Goal: Task Accomplishment & Management: Manage account settings

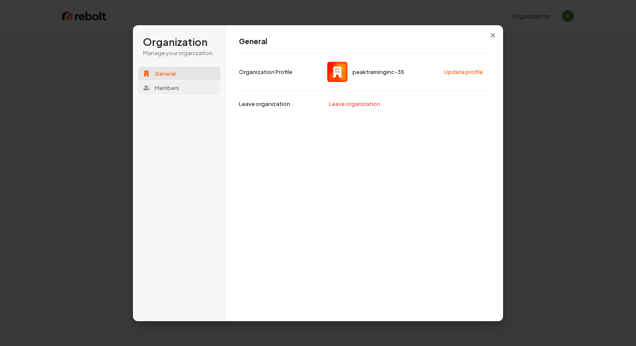
click at [176, 91] on span "Members" at bounding box center [167, 88] width 24 height 8
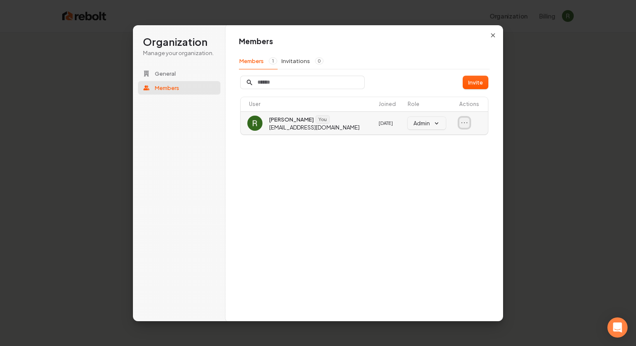
click at [463, 123] on icon "Open menu" at bounding box center [464, 123] width 8 height 8
click at [433, 95] on div "Invite User Joined Role Actions Ramón Fregoso You peakframinginc@gmail.com 3/13…" at bounding box center [364, 106] width 251 height 60
click at [304, 62] on button "Invitations 0" at bounding box center [302, 61] width 43 height 16
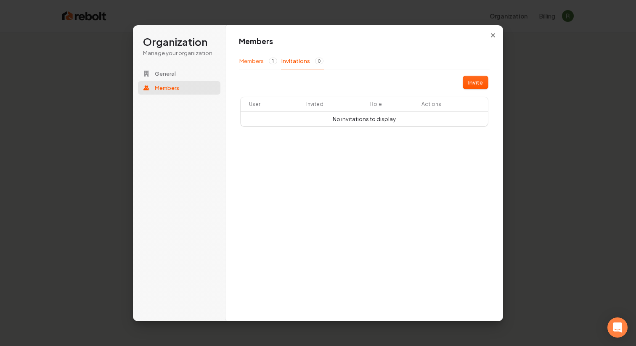
click at [257, 62] on button "Members 1" at bounding box center [258, 61] width 39 height 16
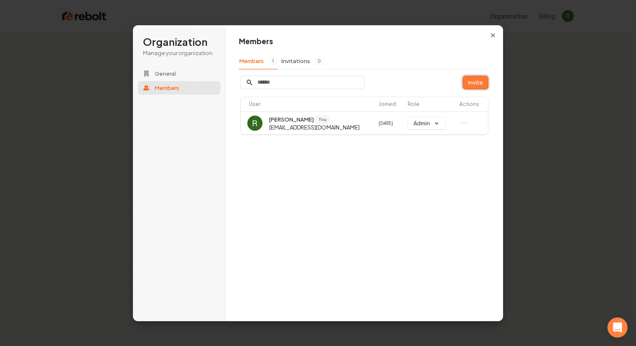
click at [478, 87] on button "Invite" at bounding box center [475, 82] width 25 height 13
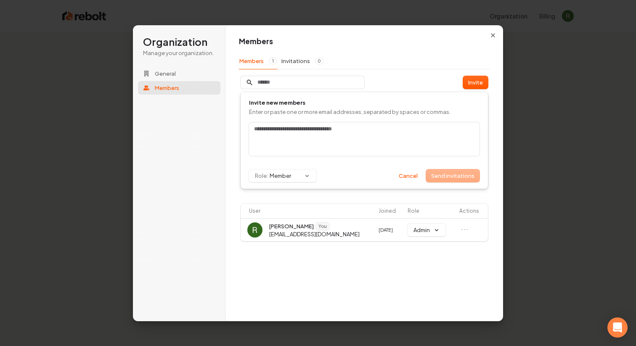
click at [290, 168] on form "Role: Member Send invitations Cancel" at bounding box center [364, 152] width 230 height 60
click at [290, 193] on div "Invite new members Enter or paste one or more email addresses, separated by spa…" at bounding box center [364, 145] width 251 height 107
click at [290, 179] on button "Role: Member" at bounding box center [282, 175] width 67 height 13
click at [283, 192] on div "Admin" at bounding box center [288, 192] width 79 height 14
click at [283, 198] on div "Invite new members Enter or paste one or more email addresses, separated by spa…" at bounding box center [364, 145] width 251 height 107
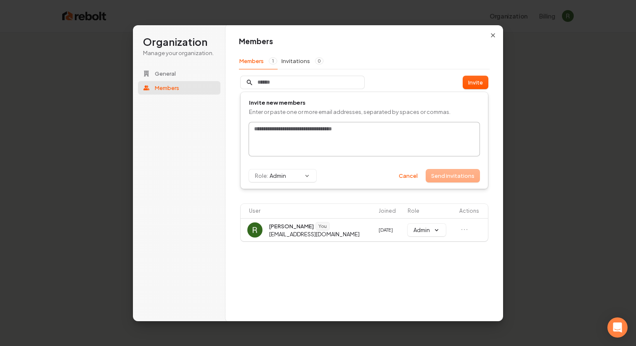
click at [279, 144] on div at bounding box center [364, 139] width 230 height 34
click at [273, 144] on div "*******" at bounding box center [364, 139] width 230 height 34
click at [273, 135] on div "*******" at bounding box center [364, 139] width 230 height 34
type input "**********"
click at [442, 179] on button "Send invitations" at bounding box center [452, 175] width 53 height 13
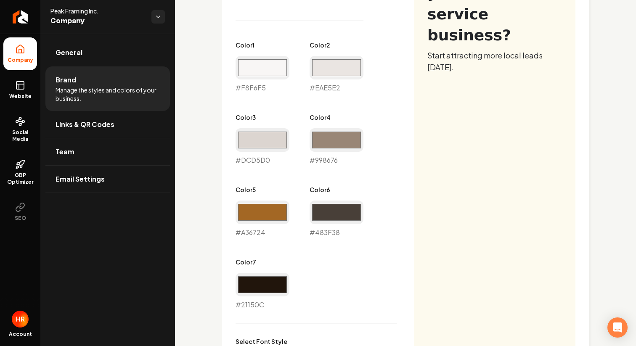
scroll to position [484, 0]
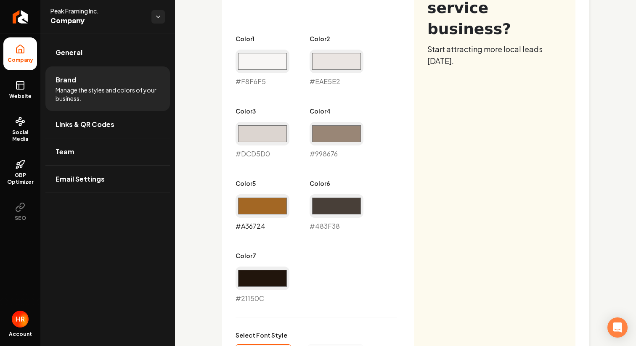
click at [269, 206] on input "#a36724" at bounding box center [263, 206] width 54 height 24
type input "#1c4a1c"
click at [414, 234] on div "Primary Color #a36724 #a36724 Secondary Color #fdfaee #fdfaee Color 1 #f8f6f5 #…" at bounding box center [406, 235] width 340 height 586
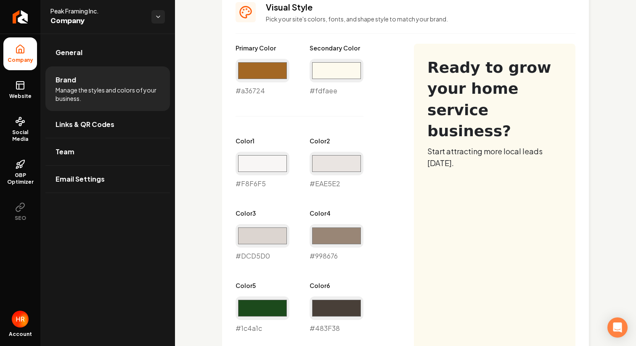
scroll to position [377, 0]
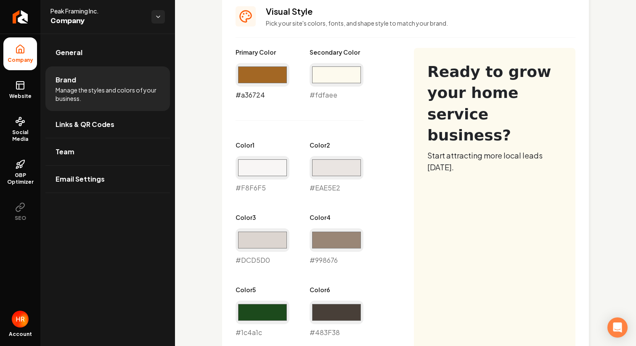
click at [273, 77] on input "#a36724" at bounding box center [263, 75] width 54 height 24
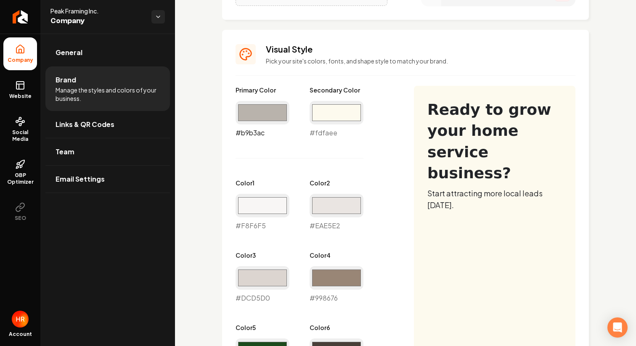
scroll to position [330, 0]
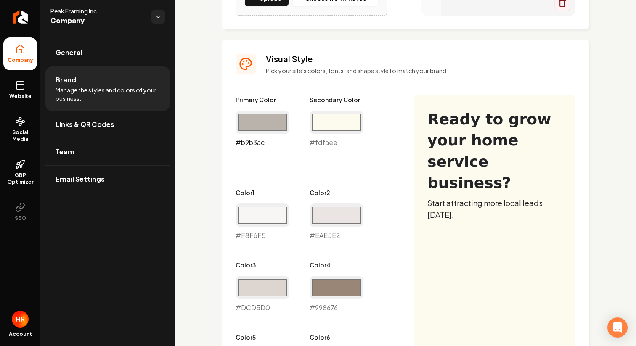
click at [263, 124] on input "#b9b3ac" at bounding box center [263, 123] width 54 height 24
type input "#b3a28f"
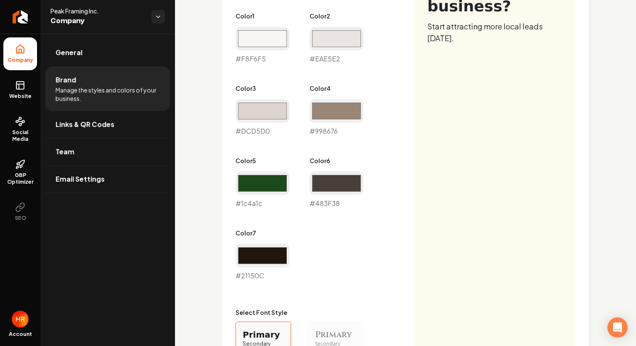
scroll to position [507, 0]
click at [333, 115] on input "#998676" at bounding box center [337, 111] width 54 height 24
click at [288, 150] on div "Primary Color #b3a28f #b3a28f Secondary Color #fdfaee #fdfaee Color 1 #f8f6f5 #…" at bounding box center [316, 99] width 161 height 362
click at [334, 114] on input "#998676" at bounding box center [337, 111] width 54 height 24
type input "#8fa892"
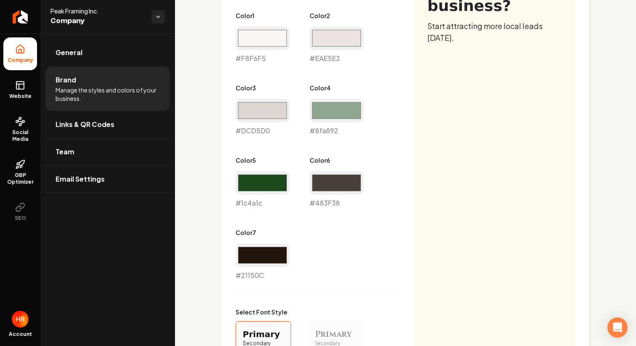
click at [379, 102] on div "Primary Color #b3a28f #b3a28f Secondary Color #fdfaee #fdfaee Color 1 #f8f6f5 #…" at bounding box center [316, 99] width 161 height 362
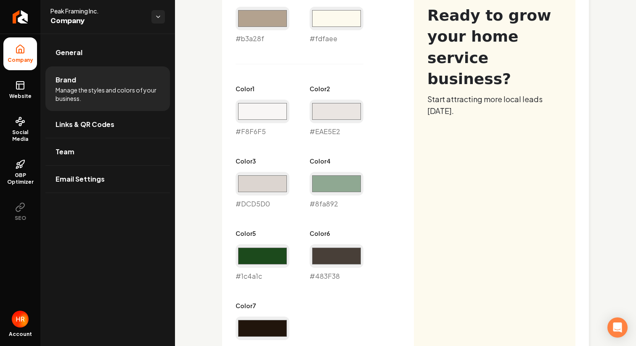
scroll to position [386, 0]
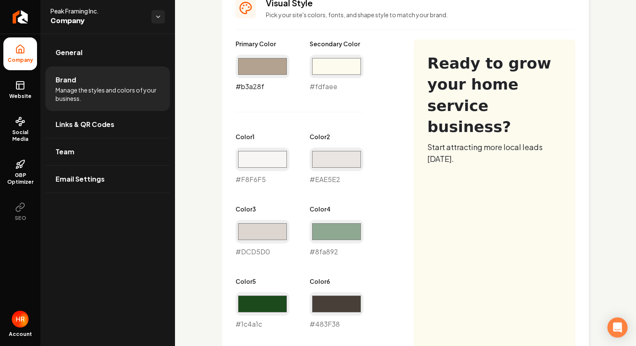
click at [267, 62] on input "#b3a28f" at bounding box center [263, 67] width 54 height 24
type input "#75695c"
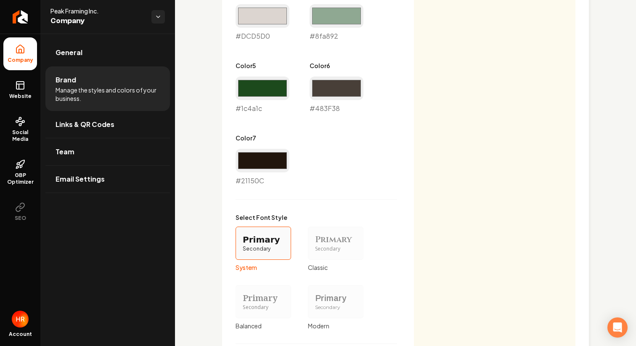
scroll to position [731, 0]
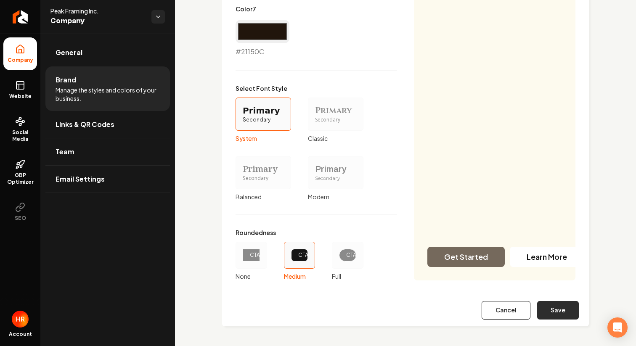
click at [561, 310] on button "Save" at bounding box center [558, 310] width 42 height 19
type input "#f8f6f5"
type input "#eae5e2"
type input "#dcd5d0"
type input "#483f38"
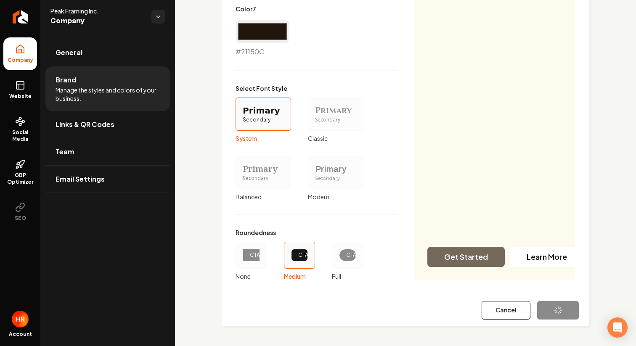
type input "#21150c"
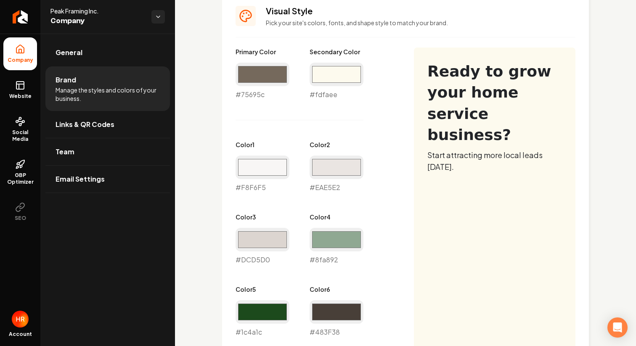
scroll to position [362, 0]
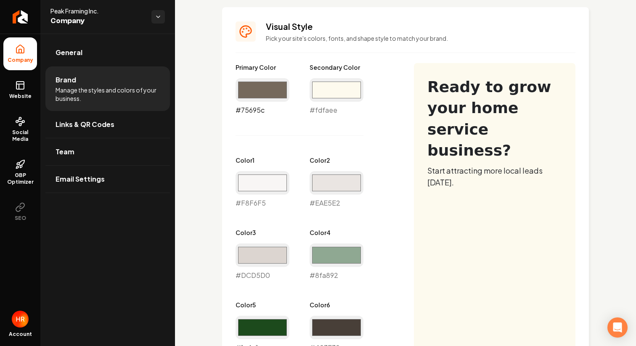
click at [270, 91] on input "#75695c" at bounding box center [263, 90] width 54 height 24
type input "#c0b3a5"
click at [386, 129] on div "Primary Color #c0b3a5 #c0b3a5 Secondary Color #fdfaee #fdfaee Color 1 #f8f6f5 #…" at bounding box center [316, 244] width 161 height 362
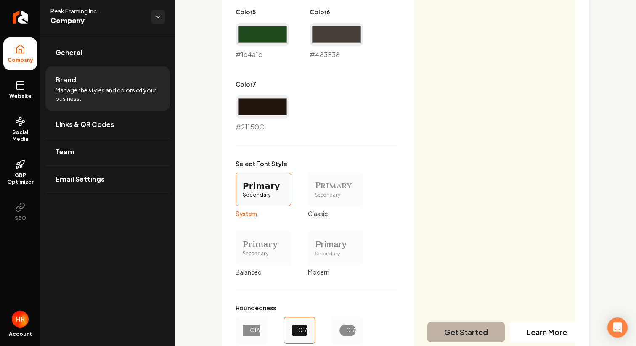
scroll to position [731, 0]
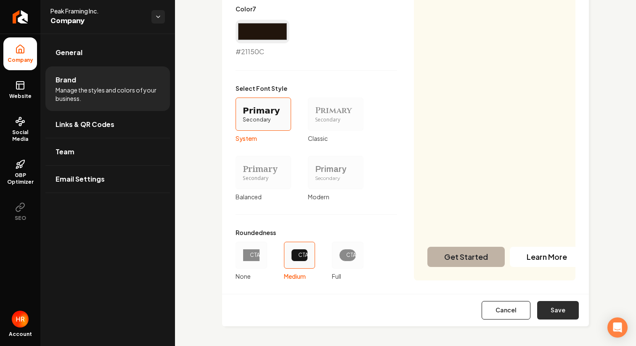
click at [561, 307] on button "Save" at bounding box center [558, 310] width 42 height 19
type input "#f8f6f5"
type input "#eae5e2"
type input "#dcd5d0"
type input "#483f38"
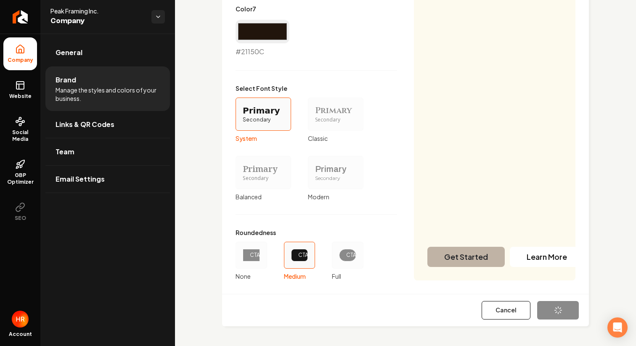
type input "#21150c"
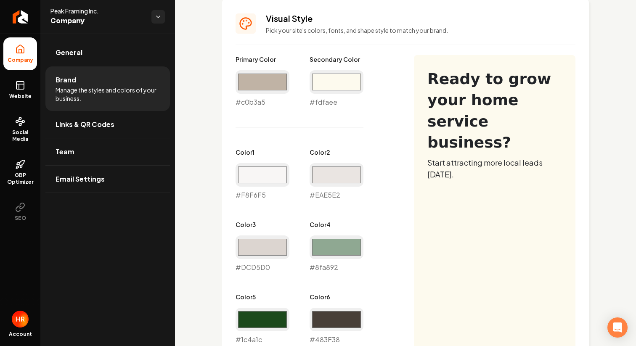
scroll to position [370, 0]
click at [260, 83] on input "#c0b3a5" at bounding box center [263, 83] width 54 height 24
type input "#716456"
click at [415, 136] on div "Primary Color #716456 #716456 Secondary Color #fdfaee #fdfaee Color 1 #f8f6f5 #…" at bounding box center [406, 349] width 340 height 586
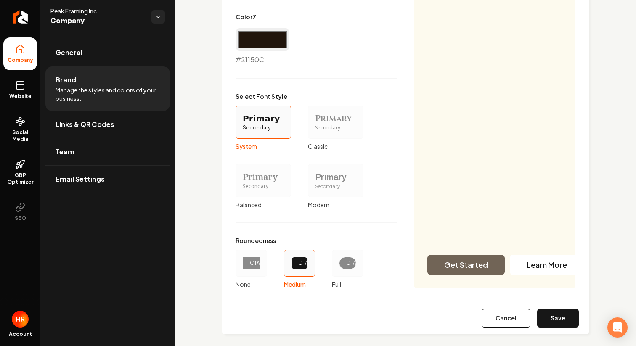
scroll to position [731, 0]
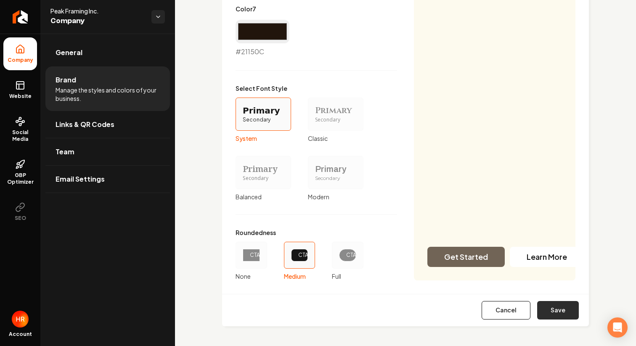
click at [552, 308] on button "Save" at bounding box center [558, 310] width 42 height 19
type input "#f8f6f5"
type input "#eae5e2"
type input "#dcd5d0"
type input "#483f38"
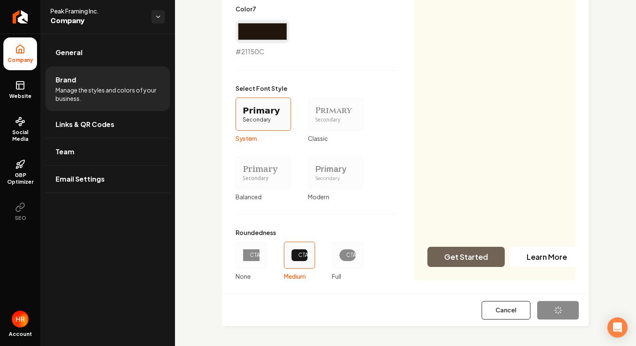
type input "#21150c"
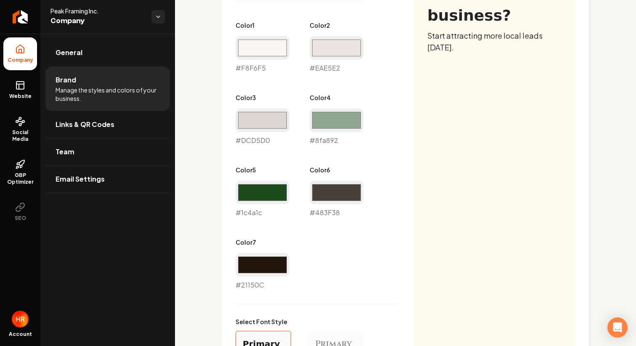
scroll to position [498, 0]
click at [270, 122] on input "#dcd5d0" at bounding box center [263, 120] width 54 height 24
type input "#ce5e0d"
click at [461, 140] on div "Primary Color #716456 #716456 Secondary Color #fdfaee #fdfaee Color 1 #f8f6f5 #…" at bounding box center [406, 221] width 340 height 586
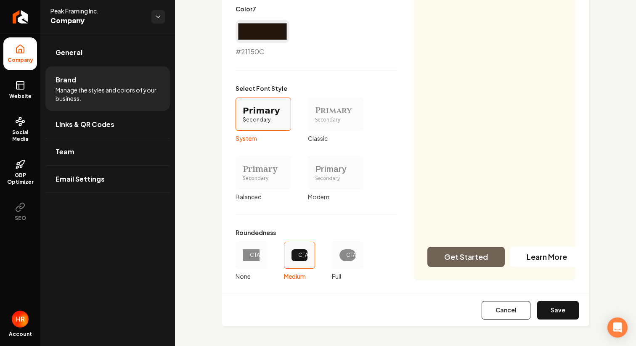
click at [553, 320] on div "Cancel Save" at bounding box center [405, 310] width 367 height 32
click at [553, 307] on button "Save" at bounding box center [558, 310] width 42 height 19
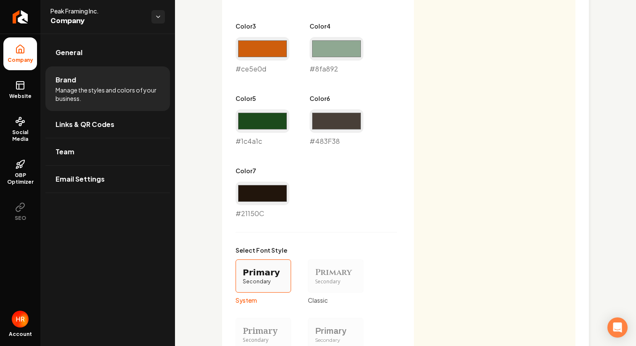
scroll to position [562, 0]
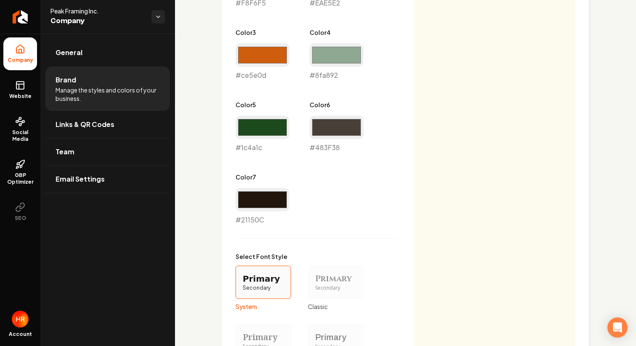
type input "#f8f6f5"
type input "#eae5e2"
type input "#483f38"
type input "#21150c"
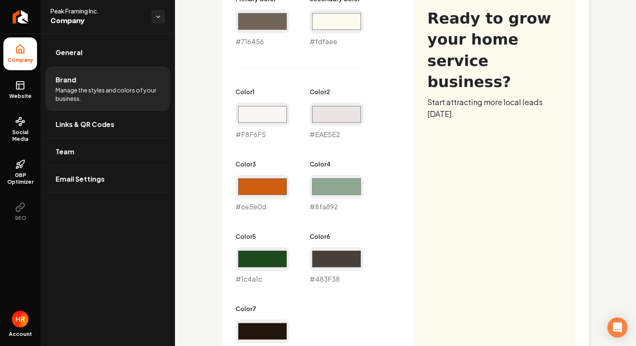
scroll to position [430, 0]
click at [267, 28] on input "#716456" at bounding box center [263, 22] width 54 height 24
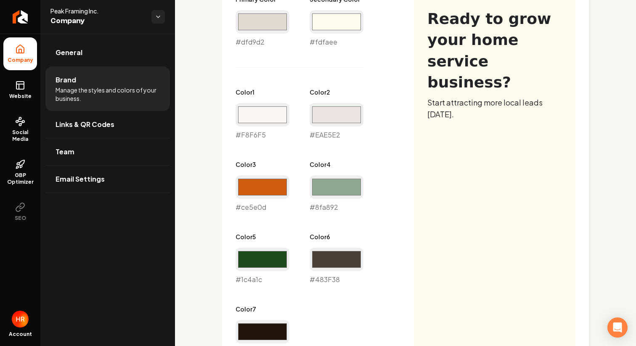
type input "#dfd9d2"
click at [396, 93] on div "Primary Color #dfd9d2 #dfd9d2 Secondary Color #fdfaee #fdfaee Color 1 #f8f6f5 #…" at bounding box center [316, 176] width 161 height 362
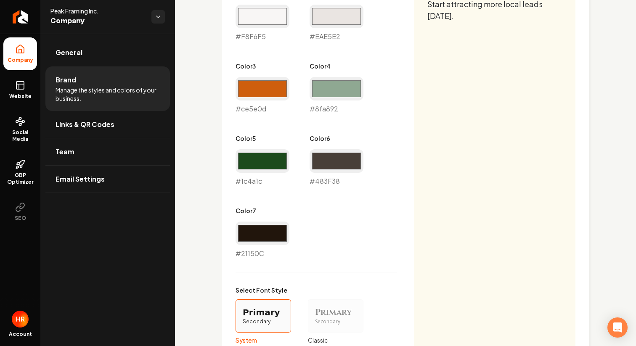
scroll to position [522, 0]
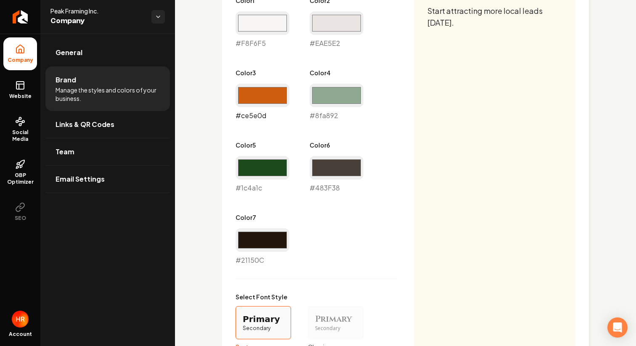
click at [267, 96] on input "#ce5e0d" at bounding box center [263, 96] width 54 height 24
type input "#a19287"
click at [442, 130] on div "Primary Color #dfd9d2 #dfd9d2 Secondary Color #fdfaee #fdfaee Color 1 #f8f6f5 #…" at bounding box center [406, 196] width 340 height 586
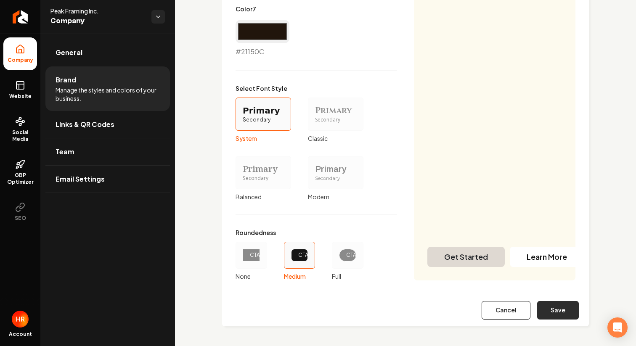
click at [548, 304] on button "Save" at bounding box center [558, 310] width 42 height 19
type input "#f8f6f5"
type input "#eae5e2"
type input "#483f38"
type input "#21150c"
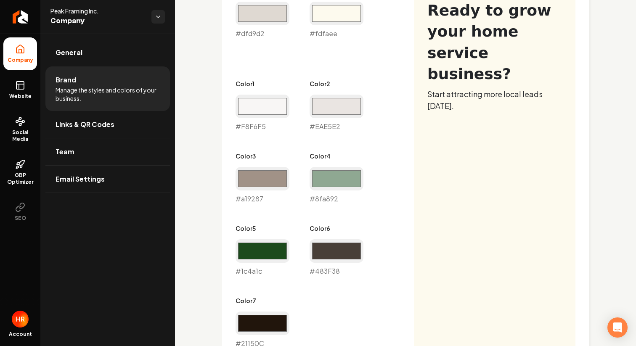
scroll to position [436, 0]
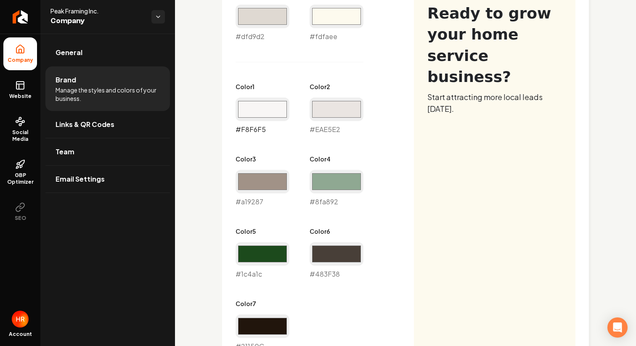
click at [278, 110] on input "#f8f6f5" at bounding box center [263, 110] width 54 height 24
click at [230, 86] on div "Visual Style Pick your site's colors, fonts, and shape style to match your bran…" at bounding box center [405, 261] width 367 height 655
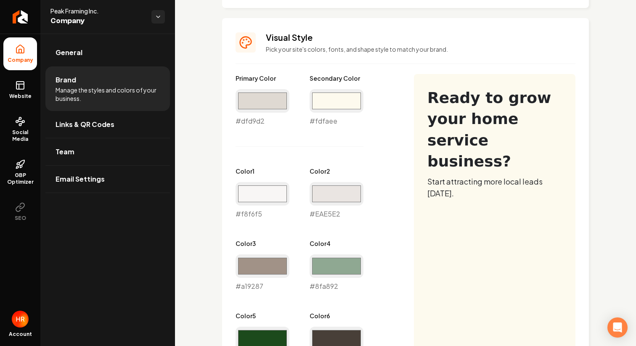
scroll to position [346, 0]
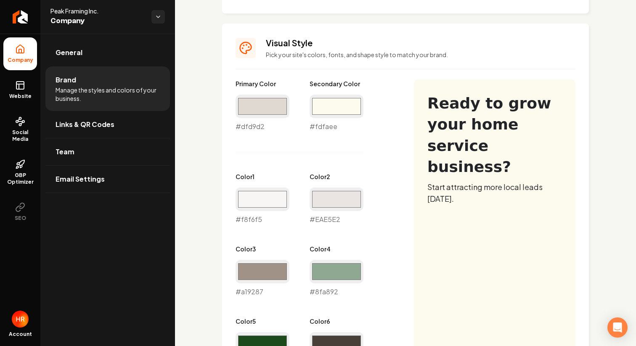
click at [199, 163] on div "Logo & Icon Add your business logo and icon to personalize your website appeara…" at bounding box center [405, 193] width 461 height 1011
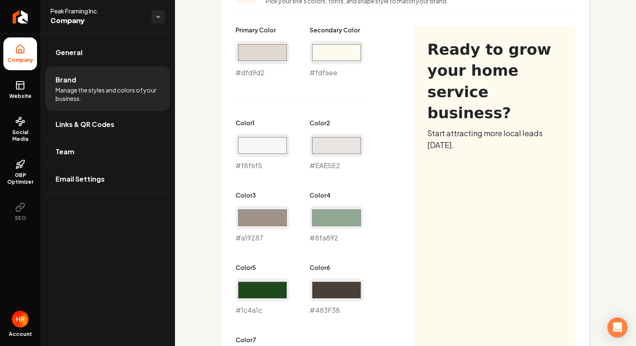
scroll to position [400, 0]
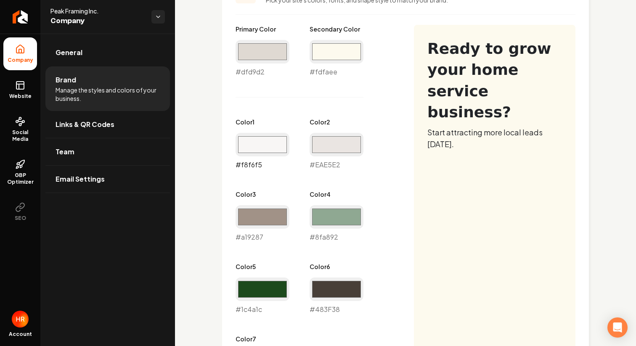
click at [270, 146] on input "#f8f6f5" at bounding box center [263, 145] width 54 height 24
type input "#766860"
click at [398, 187] on div "Primary Color #dfd9d2 #dfd9d2 Secondary Color #fdfaee #fdfaee Color 1 #766860 #…" at bounding box center [406, 318] width 340 height 586
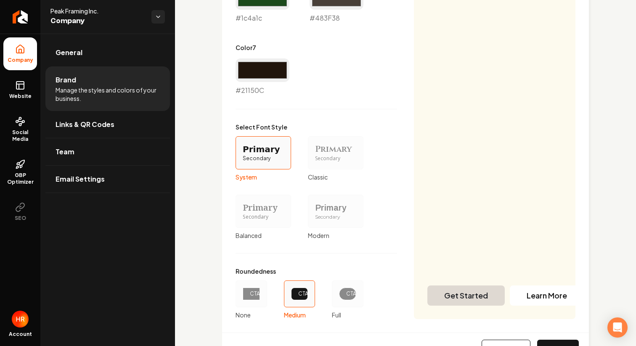
scroll to position [694, 0]
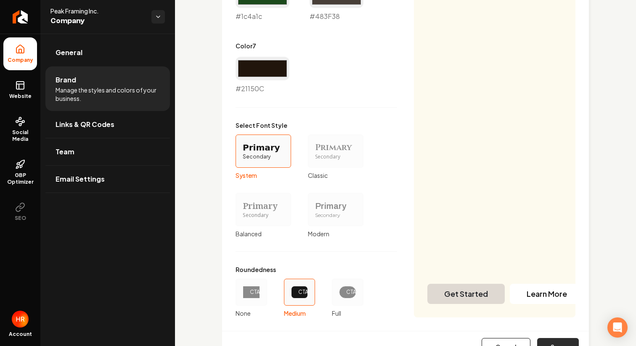
click at [554, 344] on button "Save" at bounding box center [558, 347] width 42 height 19
type input "#eae5e2"
type input "#483f38"
type input "#21150c"
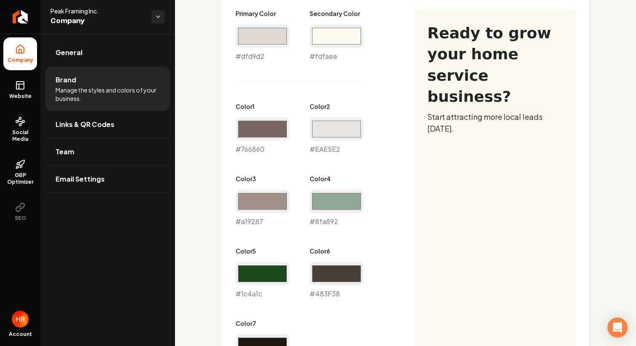
scroll to position [410, 0]
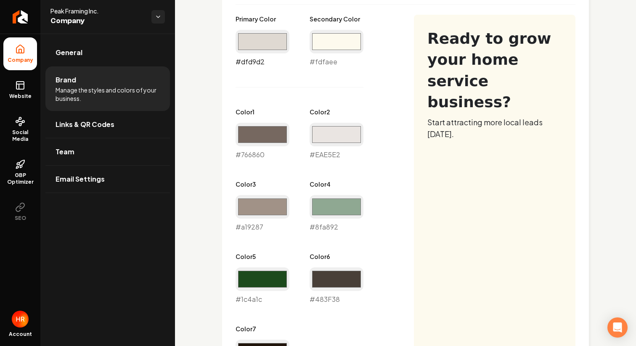
click at [274, 51] on input "#dfd9d2" at bounding box center [263, 42] width 54 height 24
click at [440, 85] on div "Primary Color #dfd9d2 #dfd9d2 Secondary Color #fdfaee #fdfaee Color 1 #766860 #…" at bounding box center [406, 308] width 340 height 586
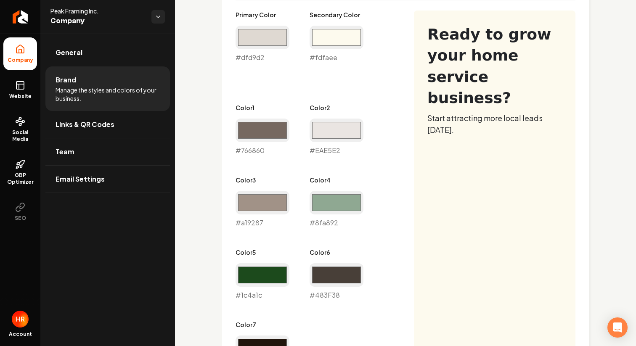
scroll to position [414, 0]
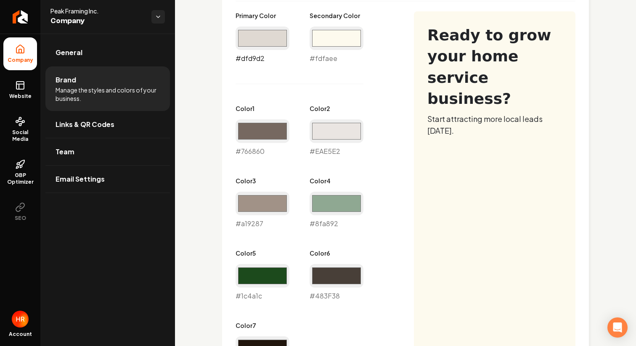
click at [254, 38] on input "#dfd9d2" at bounding box center [263, 38] width 54 height 24
type input "#60534d"
click at [381, 120] on div "Primary Color #60534d #60534d Secondary Color #fdfaee #fdfaee Color 1 #766860 #…" at bounding box center [316, 192] width 161 height 362
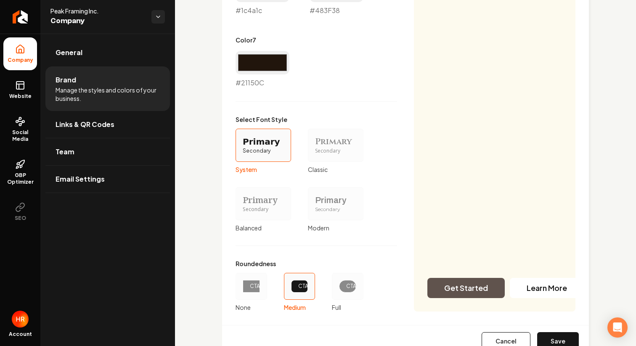
scroll to position [702, 0]
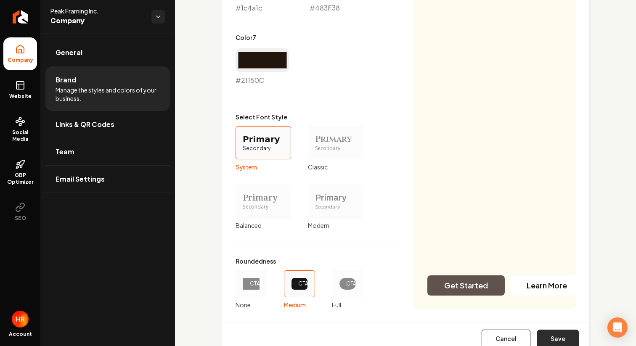
click at [564, 341] on button "Save" at bounding box center [558, 339] width 42 height 19
type input "#eae5e2"
type input "#483f38"
type input "#21150c"
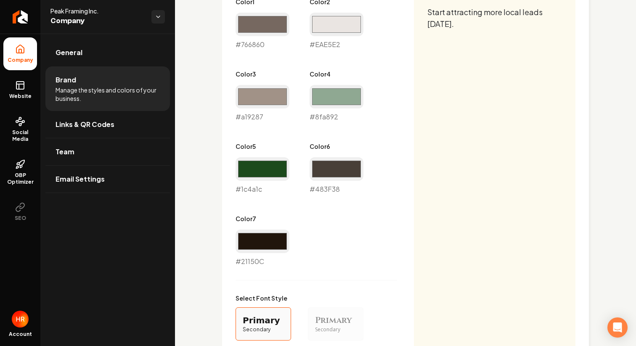
click at [404, 112] on div "Primary Color #60534d #60534d Secondary Color #fdfaee #fdfaee Color 1 #766860 #…" at bounding box center [406, 198] width 340 height 586
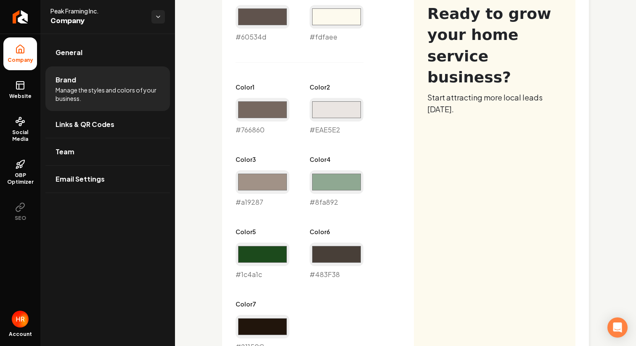
scroll to position [423, 0]
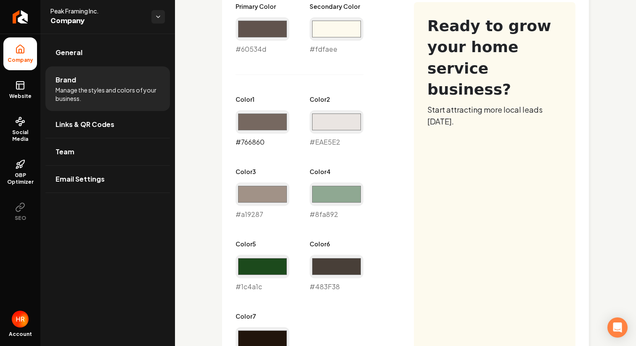
click at [249, 119] on input "#766860" at bounding box center [263, 122] width 54 height 24
type input "#fd823a"
click at [490, 188] on div "Primary Color #60534d #60534d Secondary Color #fdfaee #fdfaee Color 1 #fd823a #…" at bounding box center [406, 295] width 340 height 586
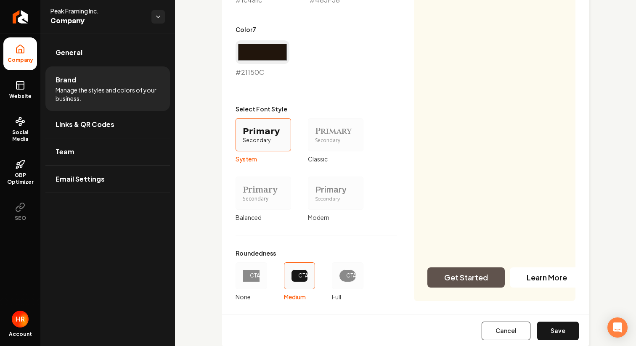
scroll to position [714, 0]
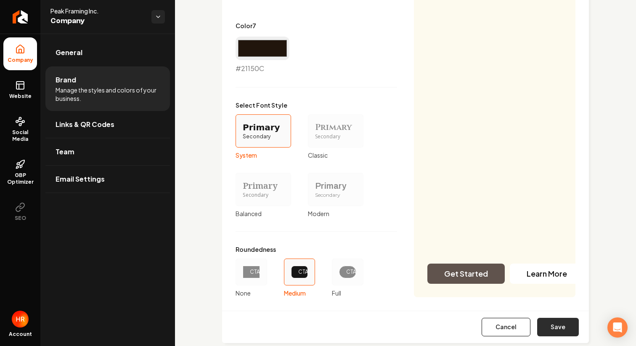
click at [554, 319] on button "Save" at bounding box center [558, 327] width 42 height 19
type input "#eae5e2"
type input "#483f38"
type input "#21150c"
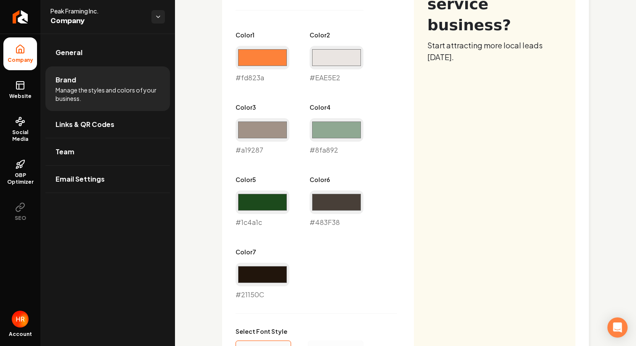
scroll to position [481, 0]
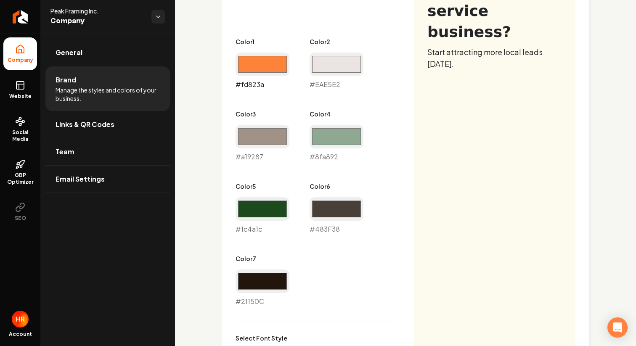
click at [268, 71] on input "#fd823a" at bounding box center [263, 65] width 54 height 24
type input "#637467"
click at [447, 135] on div "Primary Color #60534d #60534d Secondary Color #fdfaee #fdfaee Color 1 #637467 #…" at bounding box center [406, 237] width 340 height 586
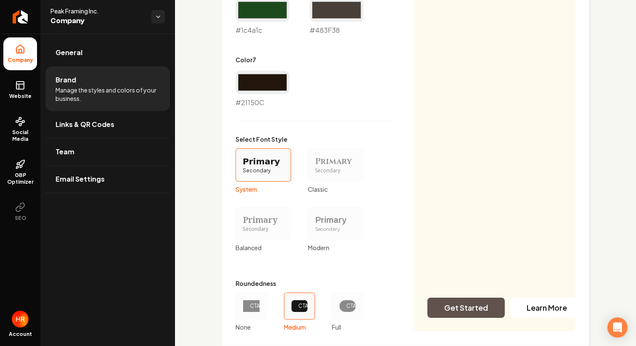
scroll to position [697, 0]
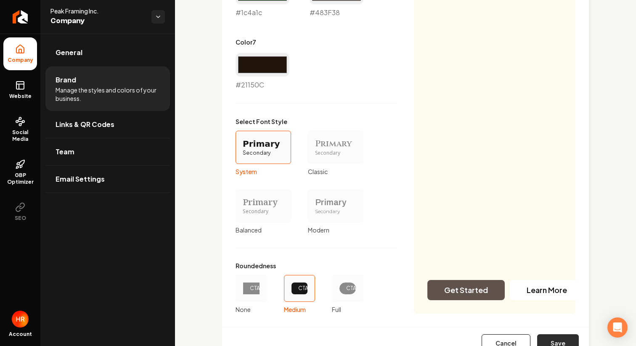
click at [561, 342] on button "Save" at bounding box center [558, 343] width 42 height 19
type input "#eae5e2"
type input "#483f38"
type input "#21150c"
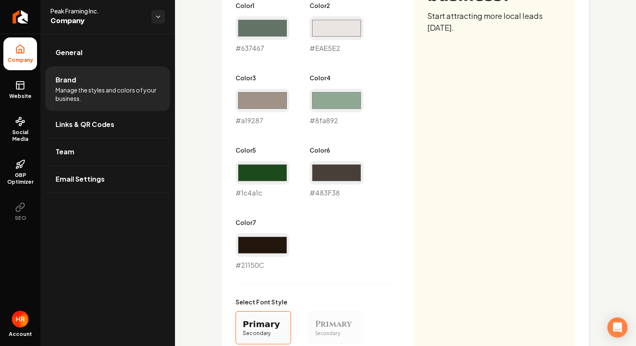
scroll to position [503, 0]
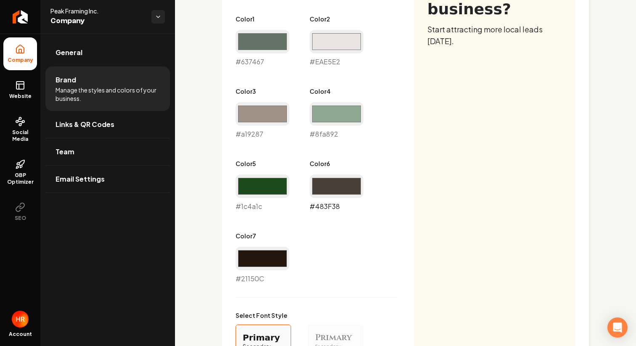
click at [338, 182] on input "#483f38" at bounding box center [337, 187] width 54 height 24
type input "#a4988e"
click at [436, 219] on div "Primary Color #60534d #60534d Secondary Color #fdfaee #fdfaee Color 1 #637467 #…" at bounding box center [406, 215] width 340 height 586
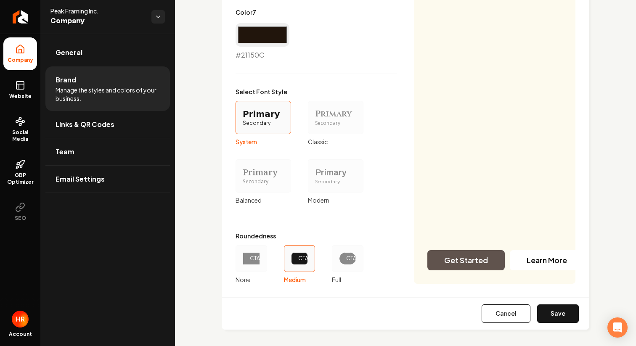
scroll to position [731, 0]
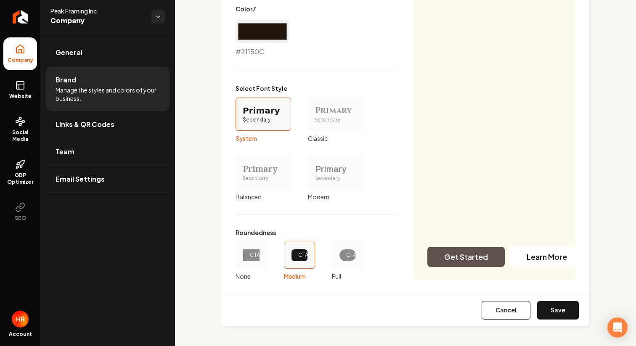
click at [546, 320] on div "Cancel Save" at bounding box center [405, 310] width 367 height 32
click at [546, 308] on button "Save" at bounding box center [558, 310] width 42 height 19
type input "#eae5e2"
type input "#21150c"
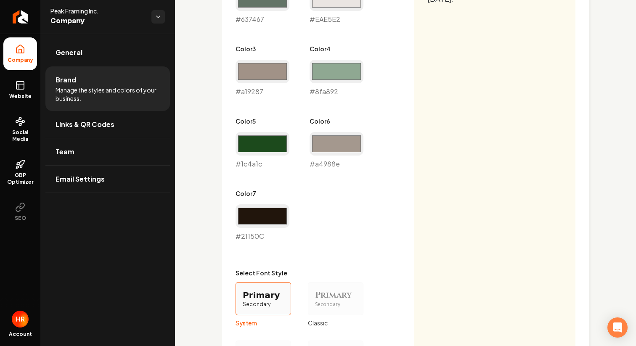
scroll to position [542, 0]
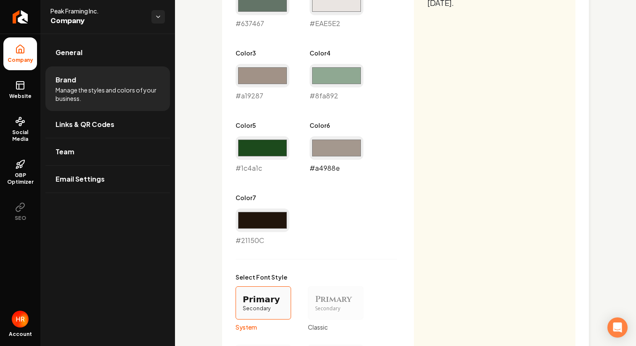
click at [343, 150] on input "#a4988e" at bounding box center [337, 148] width 54 height 24
type input "#302e2c"
click at [433, 134] on div "Primary Color #60534d #60534d Secondary Color #fdfaee #fdfaee Color 1 #637467 #…" at bounding box center [406, 177] width 340 height 586
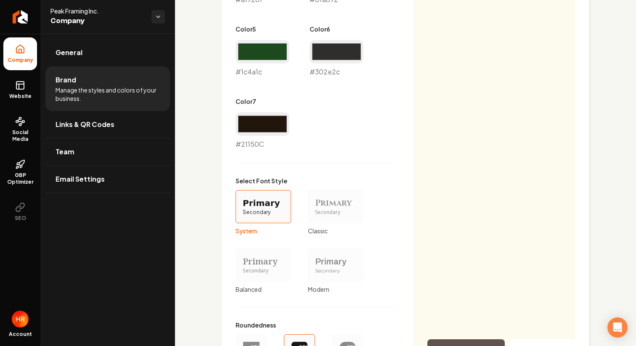
scroll to position [656, 0]
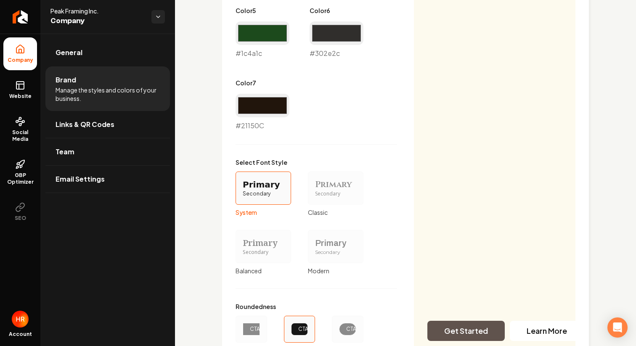
click at [510, 200] on div "Primary Color #60534d #60534d Secondary Color #fdfaee #fdfaee Color 1 #637467 #…" at bounding box center [406, 62] width 340 height 586
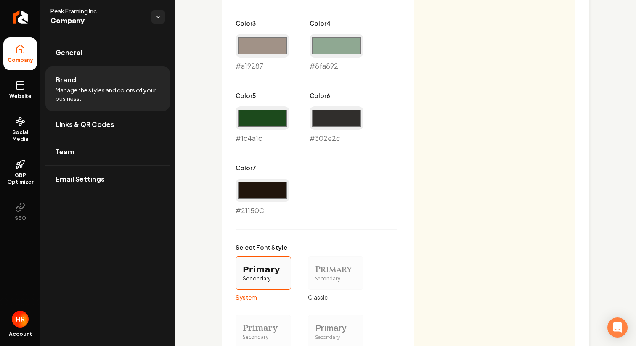
scroll to position [565, 0]
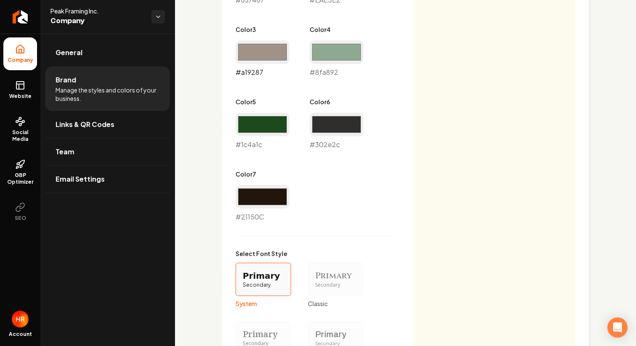
click at [283, 58] on input "#a19287" at bounding box center [263, 52] width 54 height 24
type input "#788c7a"
click at [420, 137] on div "Primary Color #60534d #60534d Secondary Color #fdfaee #fdfaee Color 1 #637467 #…" at bounding box center [406, 153] width 340 height 586
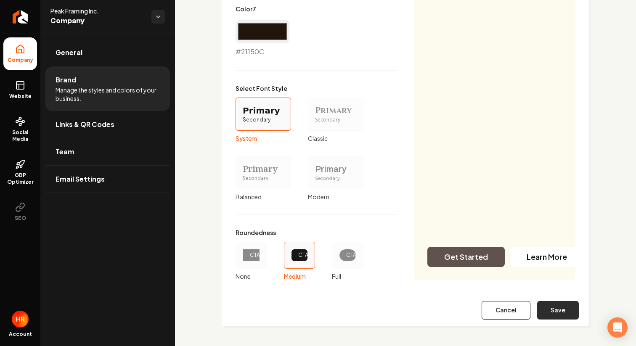
click at [564, 313] on button "Save" at bounding box center [558, 310] width 42 height 19
type input "#eae5e2"
type input "#21150c"
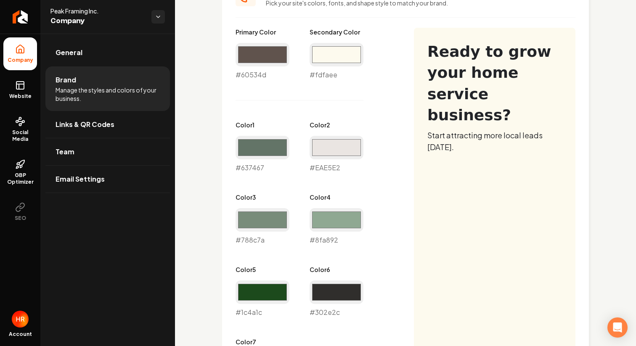
scroll to position [394, 0]
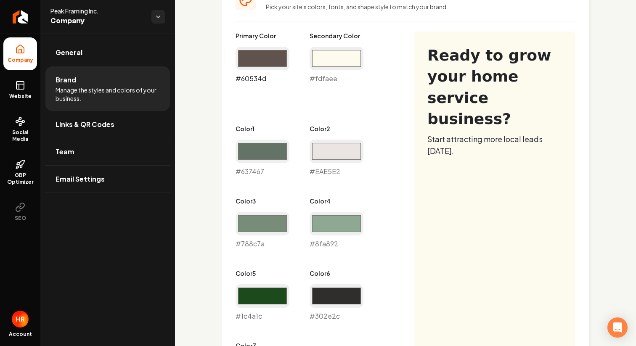
click at [262, 47] on input "#60534d" at bounding box center [263, 59] width 54 height 24
click at [367, 119] on div "Primary Color #60534d #60534d Secondary Color #fdfaee #fdfaee Color 1 #637467 #…" at bounding box center [316, 213] width 161 height 362
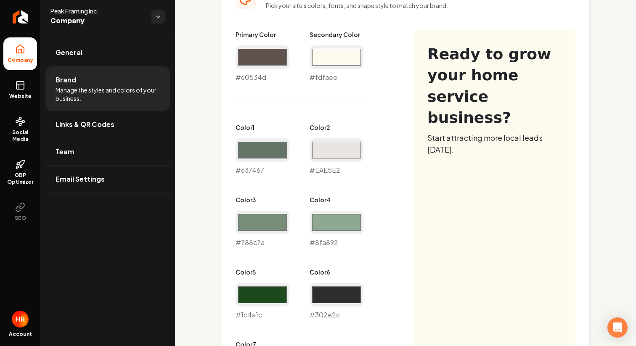
scroll to position [389, 0]
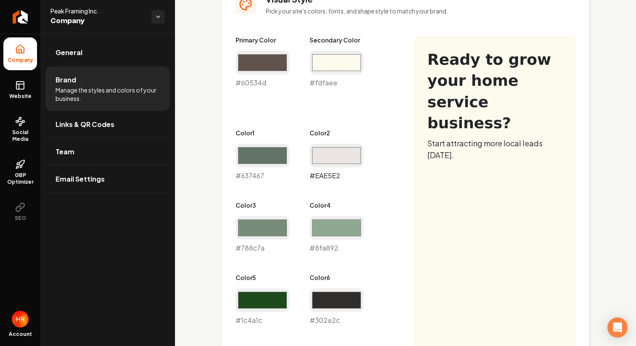
click at [356, 163] on input "#eae5e2" at bounding box center [337, 156] width 54 height 24
type input "#000000"
click at [498, 209] on div "Primary Color #60534d #60534d Secondary Color #fdfaee #fdfaee Color 1 #637467 #…" at bounding box center [406, 329] width 340 height 586
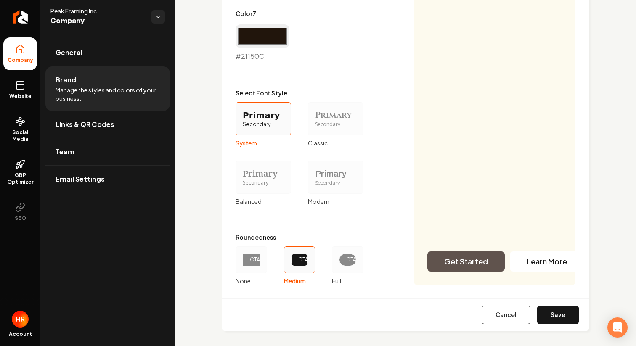
scroll to position [728, 0]
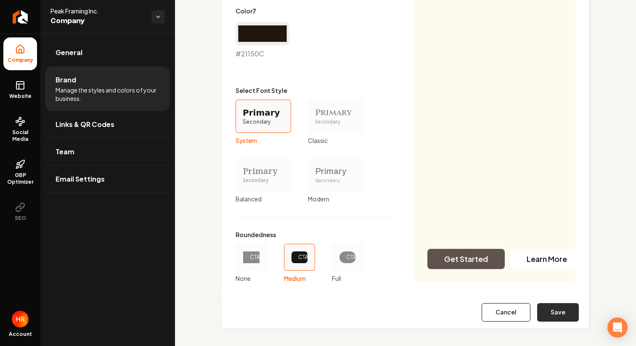
click at [549, 314] on button "Save" at bounding box center [558, 312] width 42 height 19
type input "#21150c"
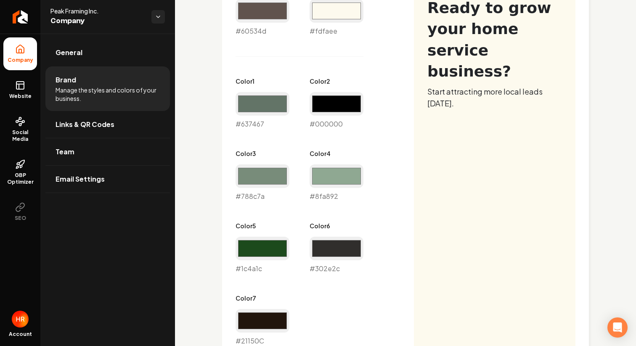
scroll to position [437, 0]
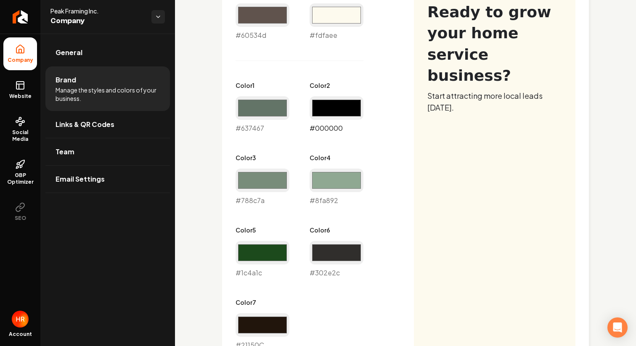
click at [327, 117] on input "#000000" at bounding box center [337, 108] width 54 height 24
type input "#c3b7b7"
click at [465, 182] on div "Primary Color #60534d #60534d Secondary Color #fdfaee #fdfaee Color 1 #637467 #…" at bounding box center [406, 281] width 340 height 586
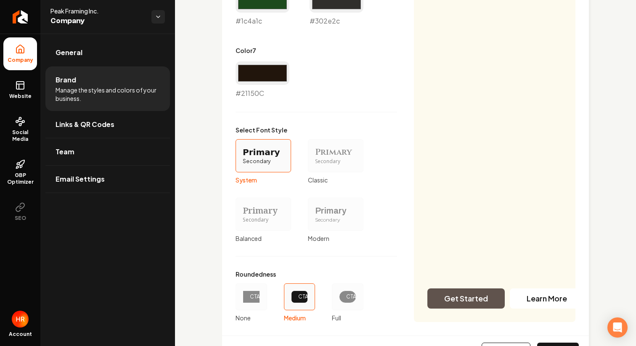
scroll to position [689, 0]
click at [559, 346] on button "Save" at bounding box center [558, 351] width 42 height 19
type input "#21150c"
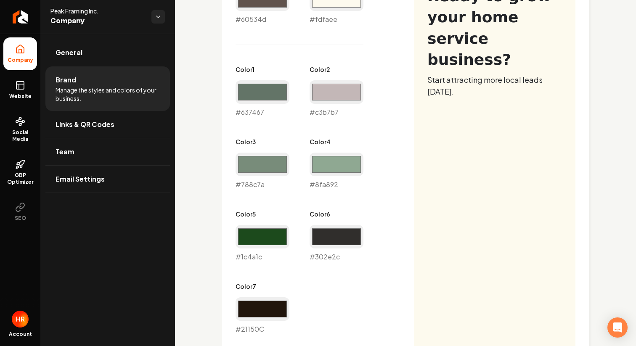
scroll to position [443, 0]
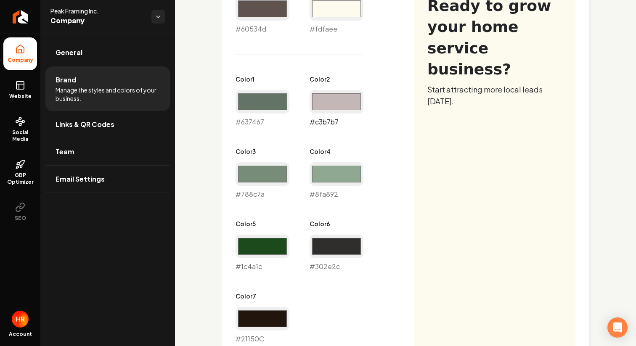
click at [333, 108] on input "#c3b7b7" at bounding box center [337, 102] width 54 height 24
type input "#e6e0e0"
click at [534, 151] on div "Primary Color #60534d #60534d Secondary Color #fdfaee #fdfaee Color 1 #637467 #…" at bounding box center [406, 275] width 340 height 586
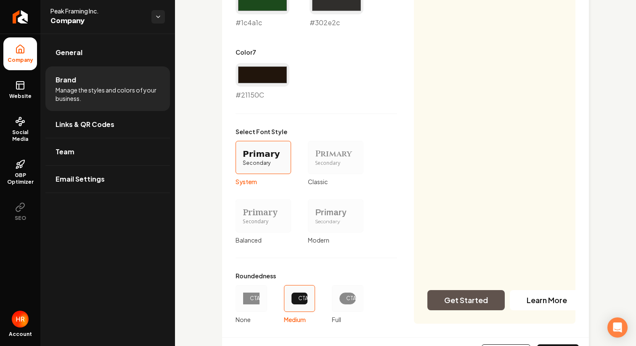
scroll to position [704, 0]
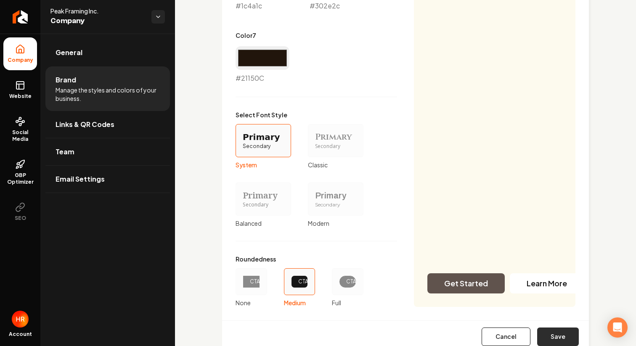
click at [555, 336] on button "Save" at bounding box center [558, 337] width 42 height 19
type input "#21150c"
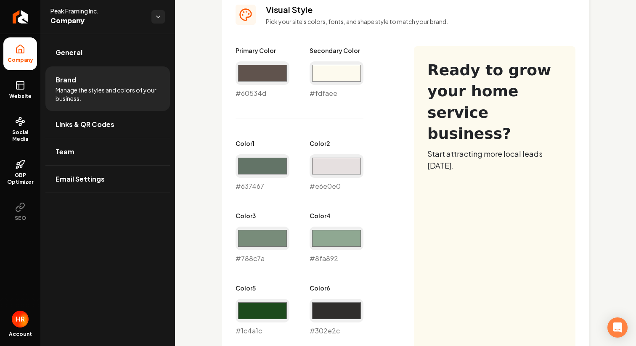
scroll to position [374, 0]
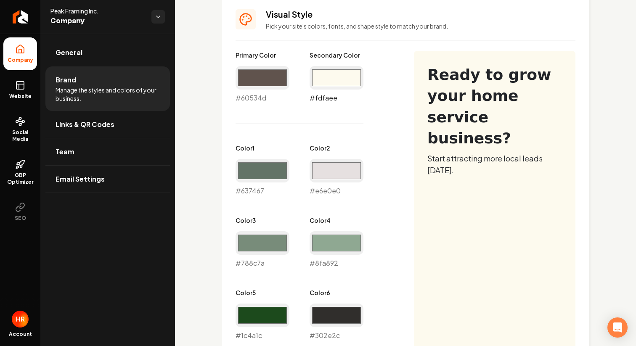
click at [360, 86] on input "#fdfaee" at bounding box center [337, 78] width 54 height 24
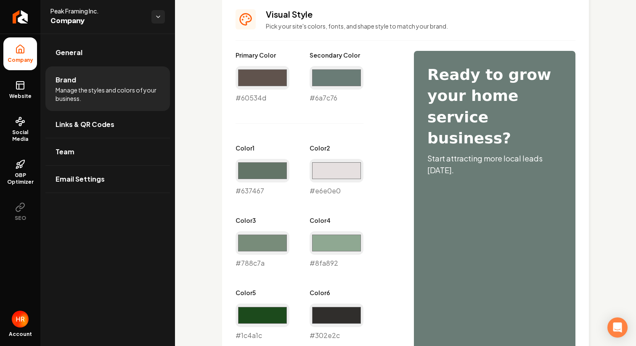
type input "#6a7c76"
click at [478, 228] on div "Primary Color #60534d #60534d Secondary Color #6a7c76 #6a7c76 Color 1 #637467 #…" at bounding box center [406, 344] width 340 height 586
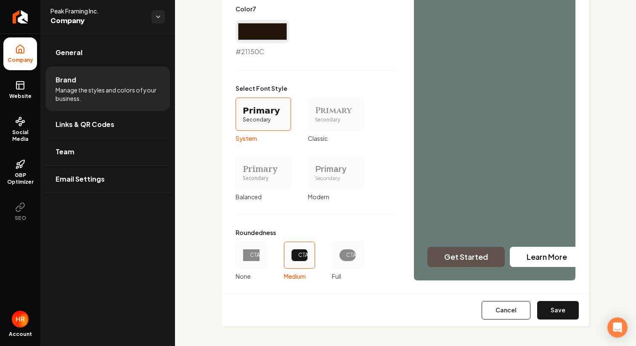
scroll to position [729, 0]
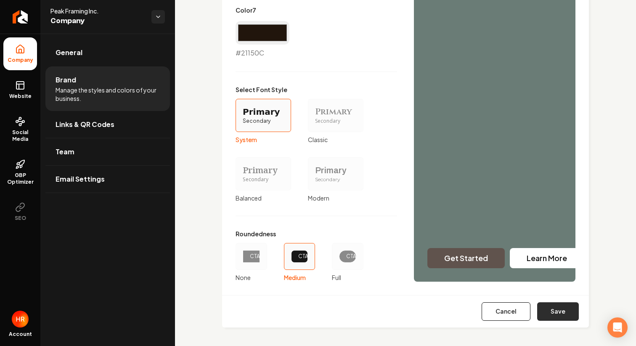
click at [558, 314] on button "Save" at bounding box center [558, 311] width 42 height 19
type input "#21150c"
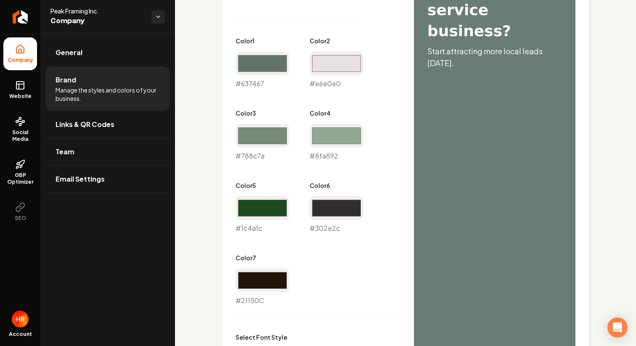
scroll to position [479, 0]
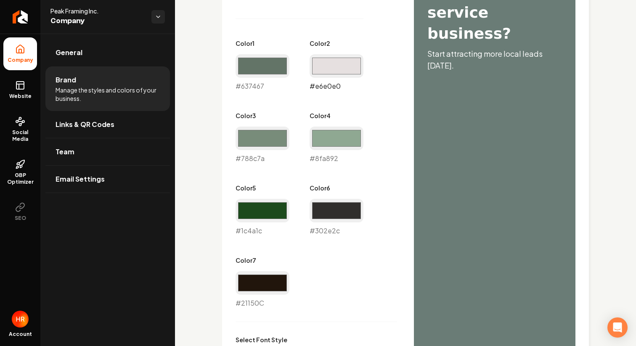
click at [339, 75] on input "#e6e0e0" at bounding box center [337, 66] width 54 height 24
type input "#653e3e"
click at [494, 111] on div "Primary Color #60534d #60534d Secondary Color #6a7c76 #6a7c76 Color 1 #637467 #…" at bounding box center [406, 239] width 340 height 586
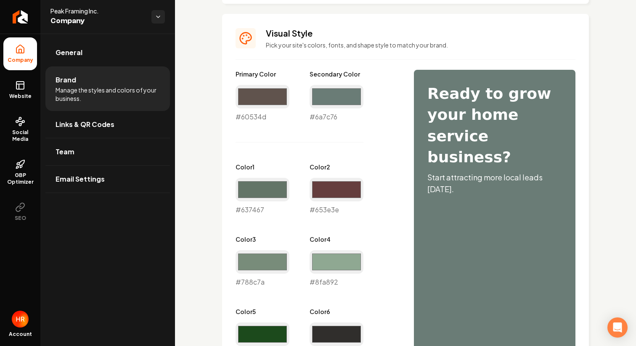
scroll to position [350, 0]
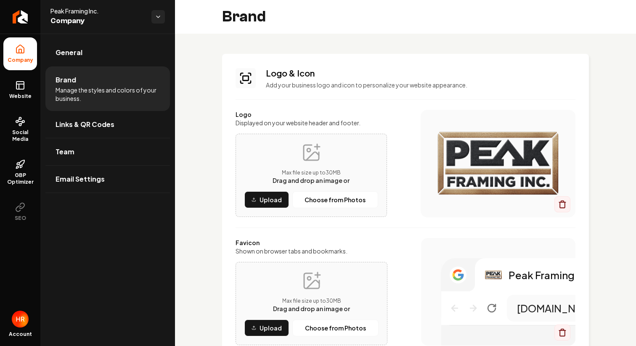
scroll to position [330, 0]
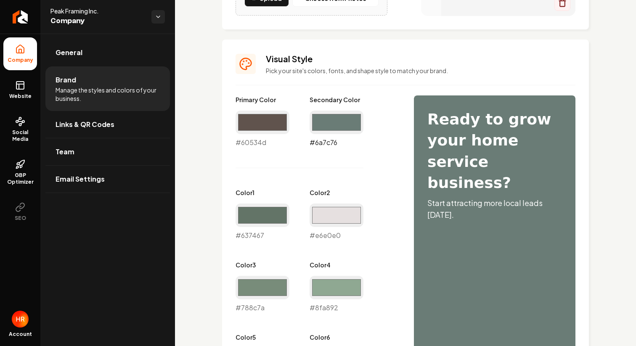
click at [351, 121] on input "#6a7c76" at bounding box center [337, 123] width 54 height 24
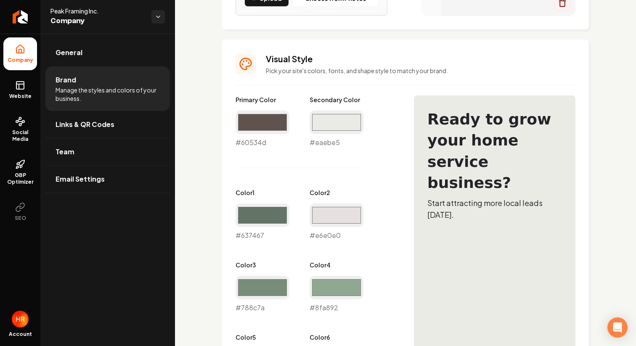
type input "#eaebe5"
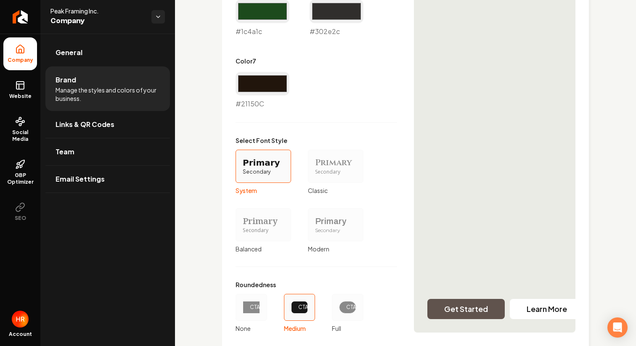
scroll to position [688, 0]
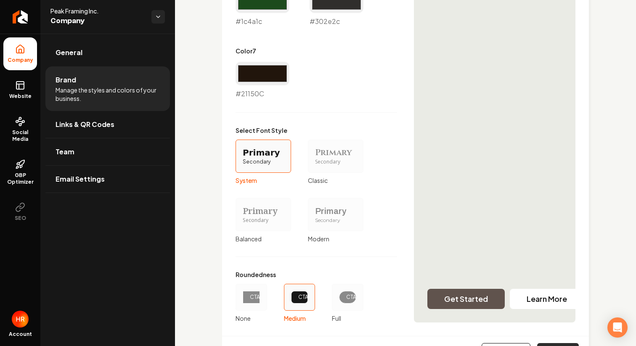
click at [551, 346] on button "Save" at bounding box center [558, 352] width 42 height 19
type input "#21150c"
